Goal: Find specific page/section: Find specific page/section

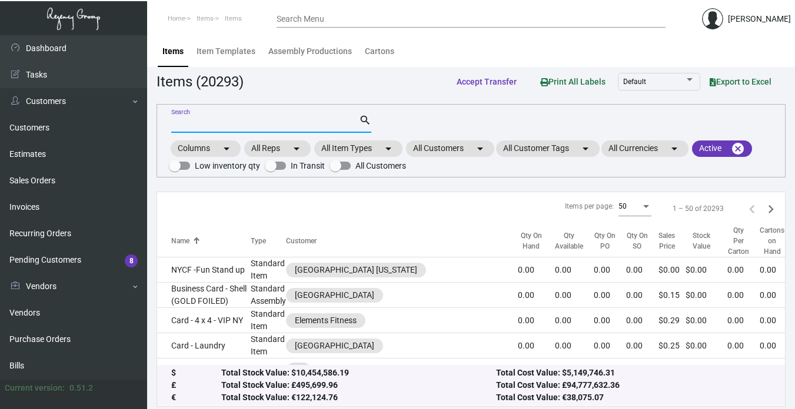
scroll to position [235, 0]
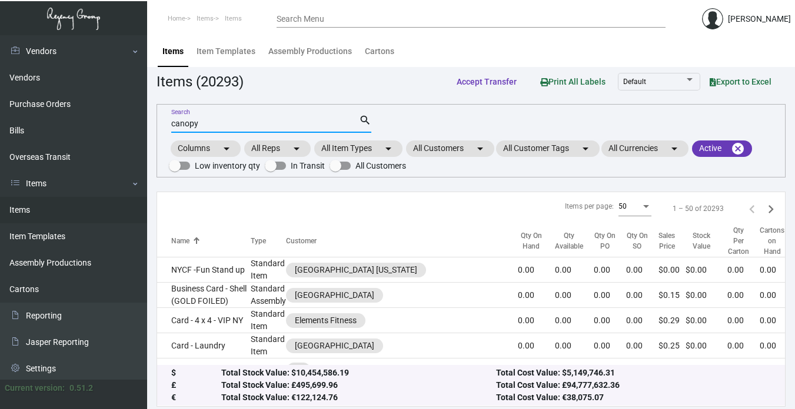
type input "canopy"
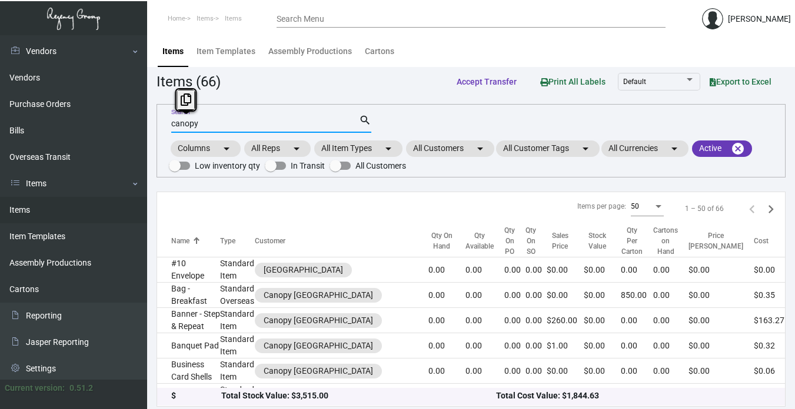
drag, startPoint x: 217, startPoint y: 125, endPoint x: 172, endPoint y: 124, distance: 45.3
click at [172, 124] on input "canopy" at bounding box center [265, 123] width 188 height 9
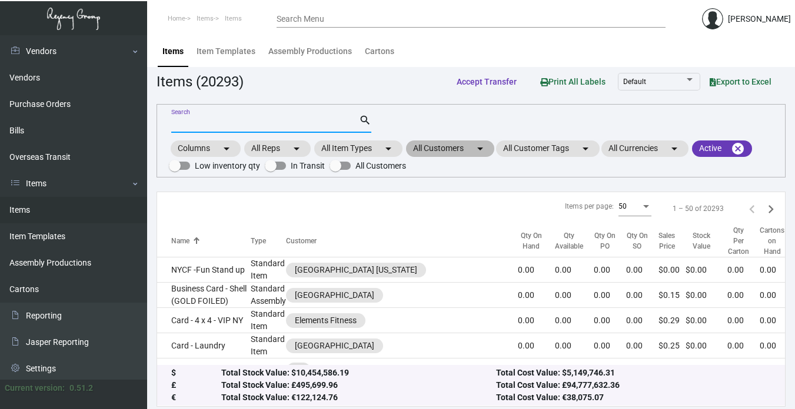
click at [448, 148] on mat-chip "All Customers arrow_drop_down" at bounding box center [450, 149] width 88 height 16
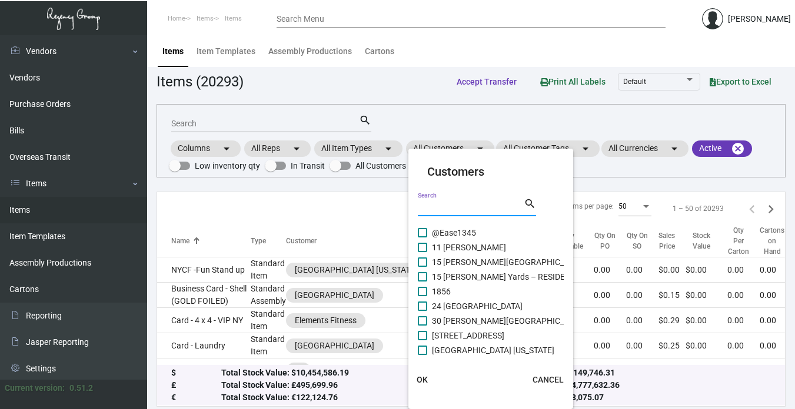
click at [451, 206] on input "Search" at bounding box center [471, 207] width 106 height 9
type input "canop"
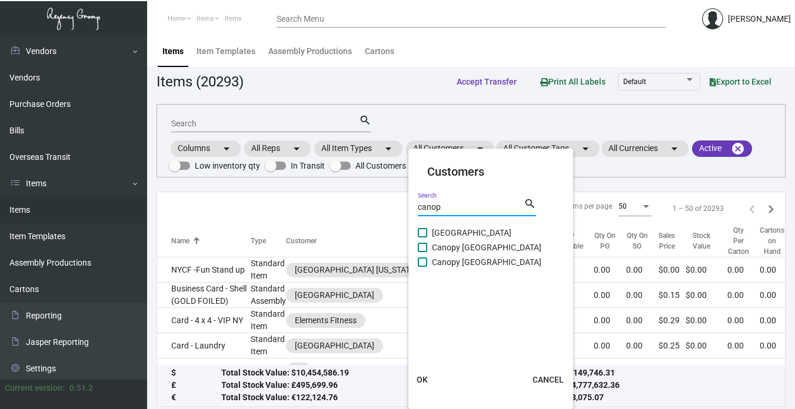
click at [489, 246] on span "Canopy [GEOGRAPHIC_DATA]" at bounding box center [486, 248] width 109 height 14
click at [422, 252] on input "Canopy [GEOGRAPHIC_DATA]" at bounding box center [422, 252] width 1 height 1
checkbox input "true"
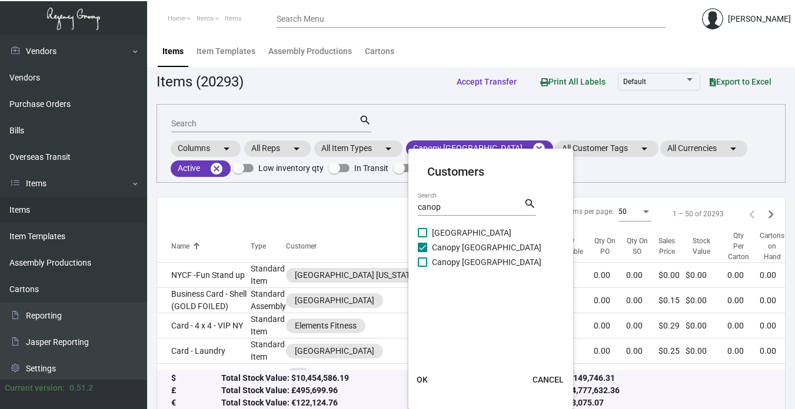
click at [423, 378] on span "OK" at bounding box center [421, 379] width 11 height 9
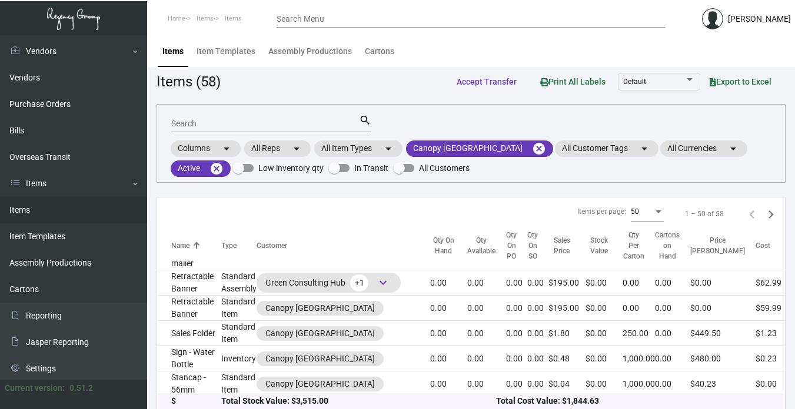
scroll to position [1287, 0]
